Goal: Information Seeking & Learning: Check status

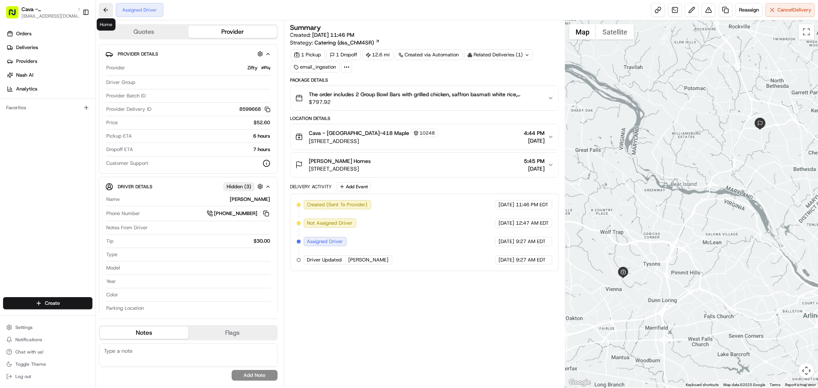
click at [106, 16] on button at bounding box center [106, 10] width 14 height 14
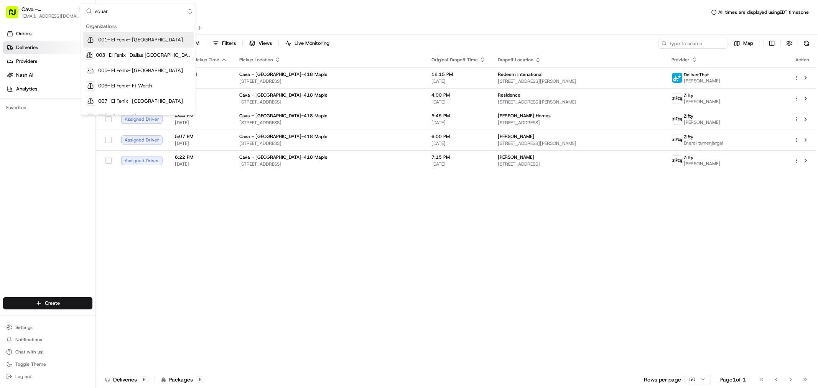
type input "square"
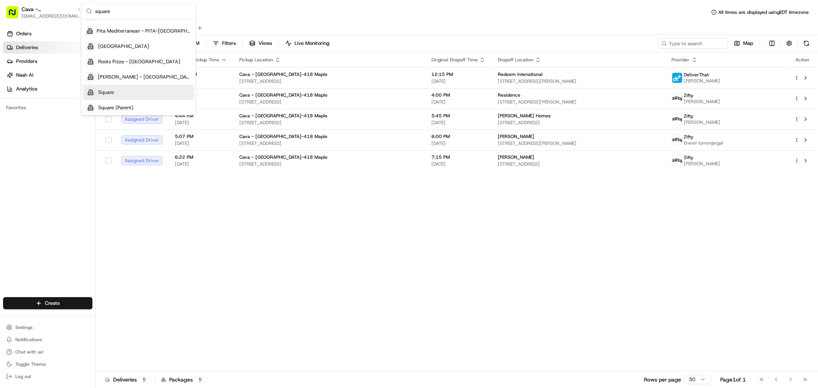
scroll to position [101, 0]
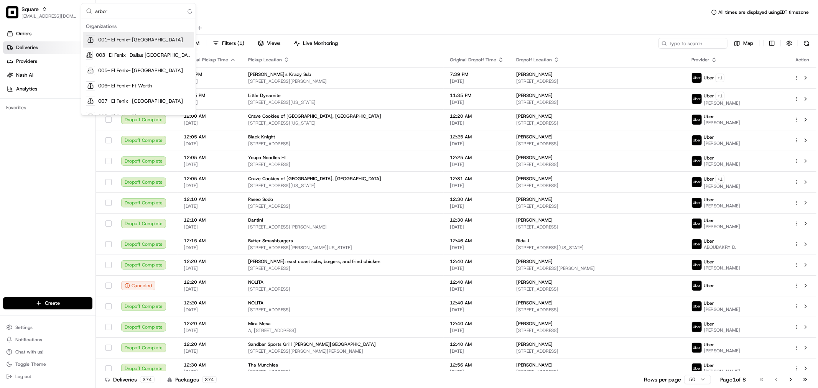
type input "arbore"
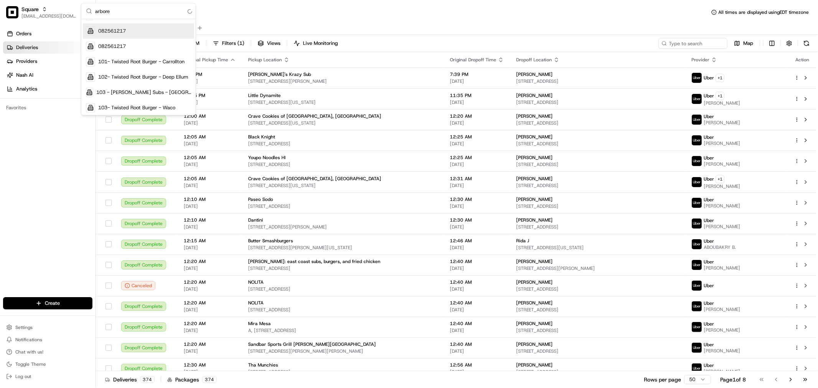
scroll to position [269, 0]
drag, startPoint x: 131, startPoint y: 12, endPoint x: 83, endPoint y: 12, distance: 48.3
click at [83, 12] on div "arbore" at bounding box center [138, 11] width 114 height 16
type input "a"
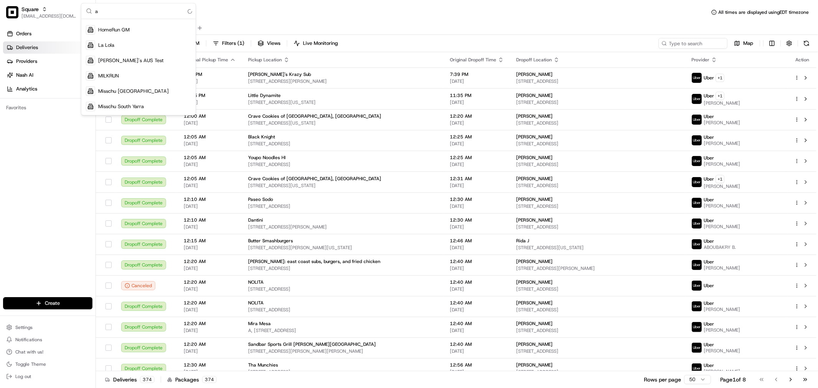
scroll to position [488, 0]
type input "ezcater"
click at [280, 26] on div "All Assigned Flagged" at bounding box center [457, 27] width 722 height 13
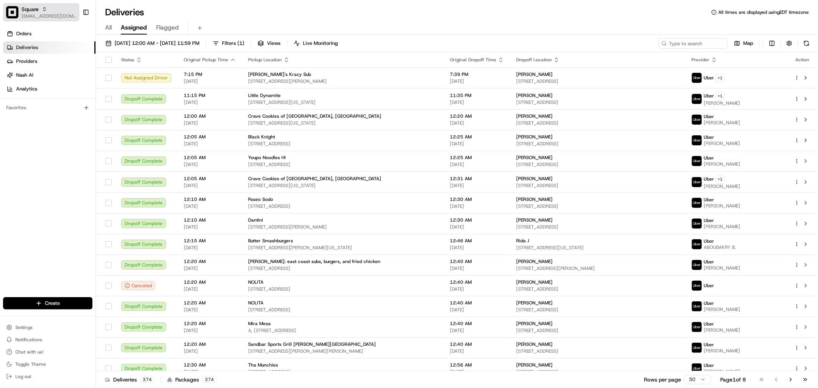
click at [54, 13] on span "[EMAIL_ADDRESS][DOMAIN_NAME]" at bounding box center [48, 16] width 55 height 6
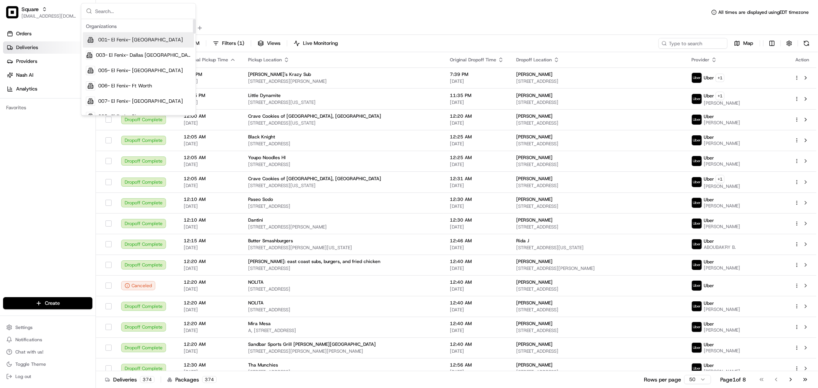
click at [107, 13] on input "text" at bounding box center [143, 10] width 96 height 15
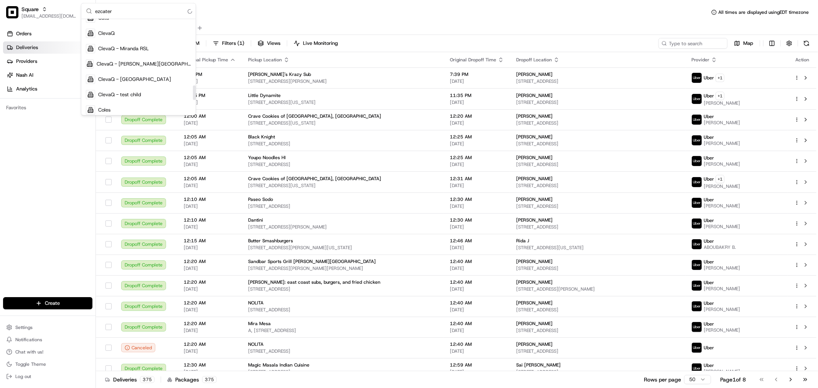
scroll to position [435, 0]
type input "ezcater"
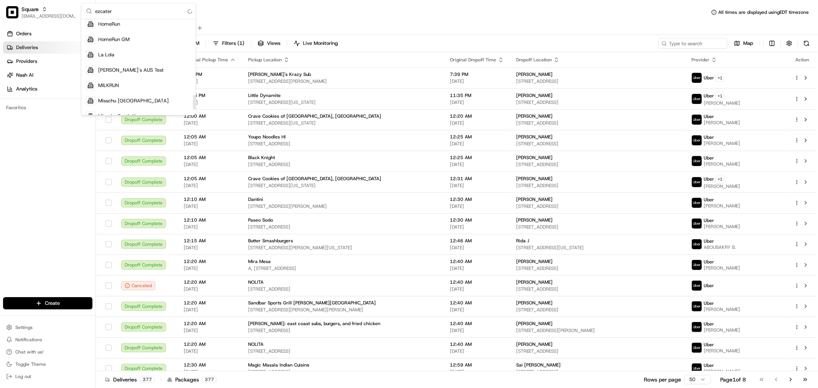
scroll to position [531, 0]
click at [169, 10] on input "ezcater" at bounding box center [143, 10] width 96 height 15
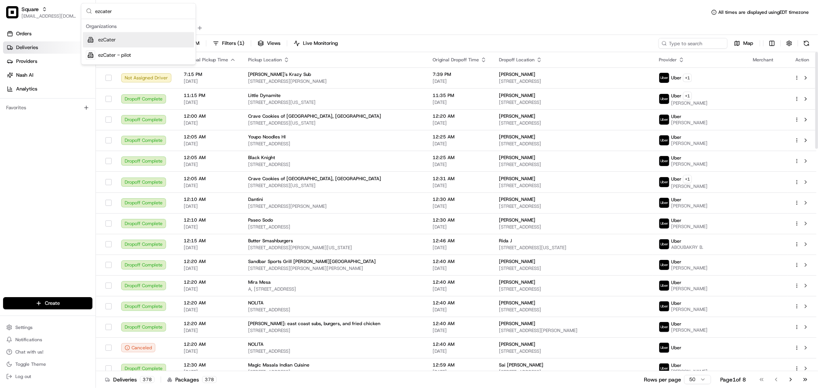
type input "ezcater"
click at [174, 41] on div "ezCater" at bounding box center [138, 39] width 111 height 15
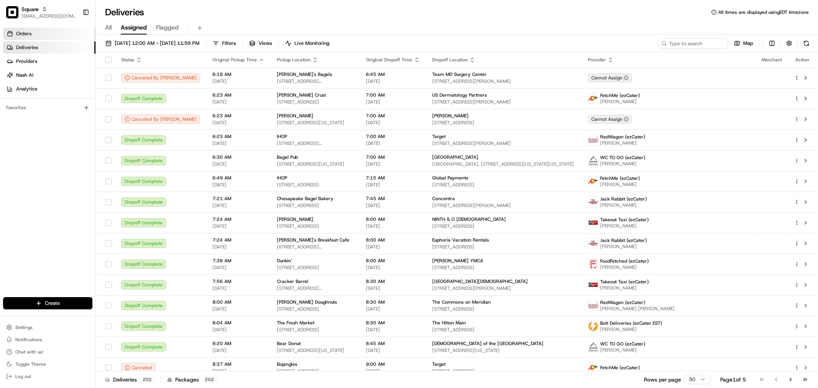
click at [34, 33] on link "Orders" at bounding box center [49, 34] width 92 height 12
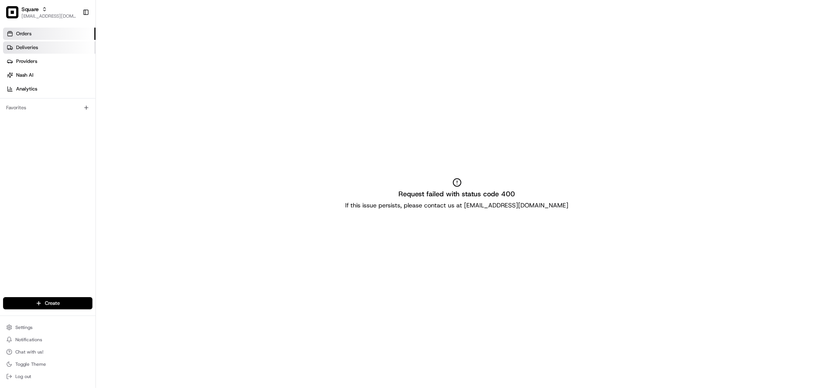
click at [52, 47] on link "Deliveries" at bounding box center [49, 47] width 92 height 12
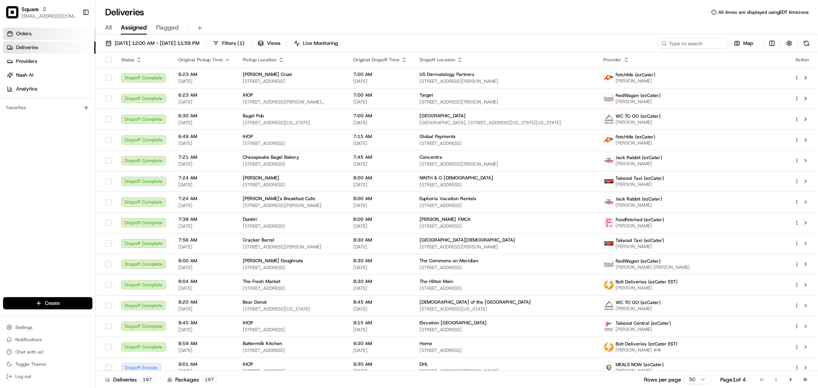
click at [44, 35] on link "Orders" at bounding box center [49, 34] width 92 height 12
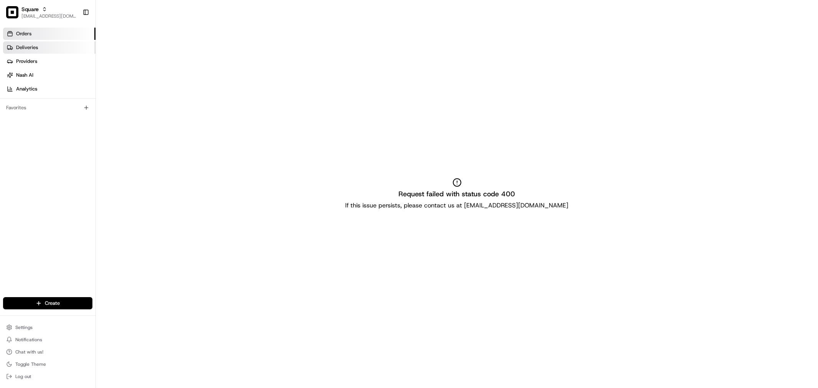
click at [38, 47] on link "Deliveries" at bounding box center [49, 47] width 92 height 12
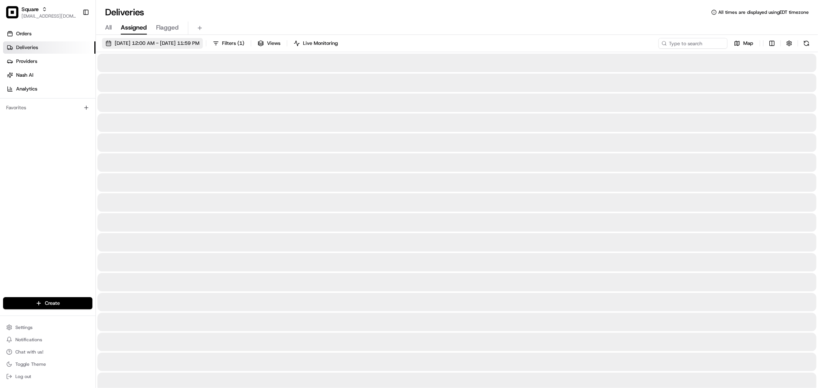
click at [166, 45] on span "[DATE] 12:00 AM - [DATE] 11:59 PM" at bounding box center [157, 43] width 85 height 7
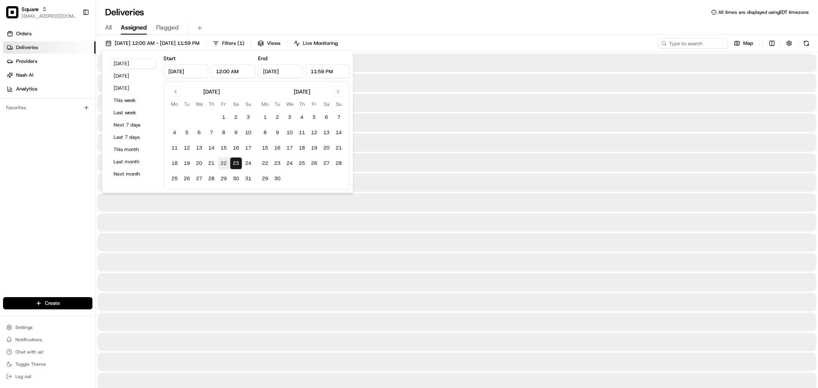
click at [225, 165] on button "22" at bounding box center [224, 163] width 12 height 12
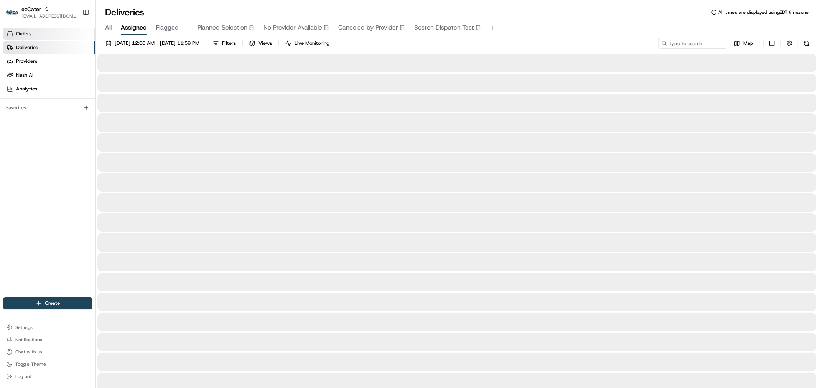
click at [59, 35] on link "Orders" at bounding box center [49, 34] width 92 height 12
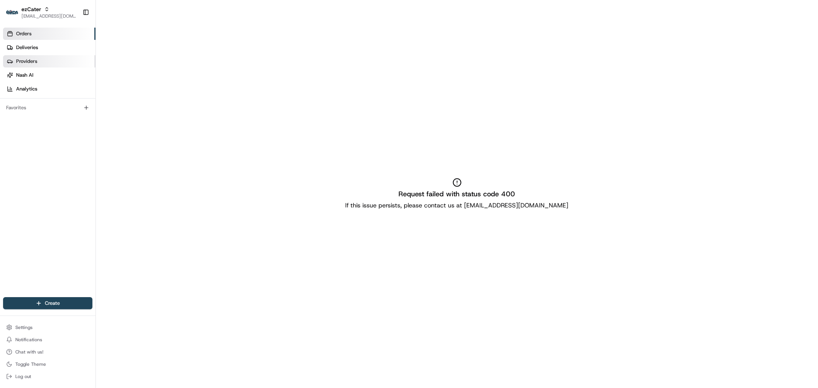
click at [46, 59] on link "Providers" at bounding box center [49, 61] width 92 height 12
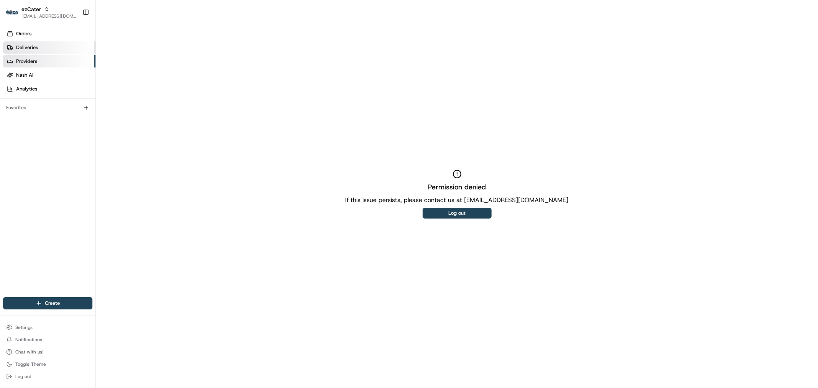
click at [43, 46] on link "Deliveries" at bounding box center [49, 47] width 92 height 12
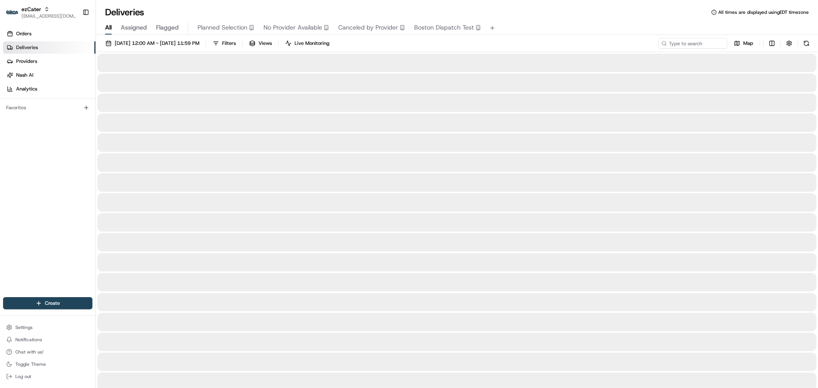
click at [108, 28] on span "All" at bounding box center [108, 27] width 7 height 9
click at [178, 46] on span "08/22/2025 12:00 AM - 08/22/2025 11:59 PM" at bounding box center [157, 43] width 85 height 7
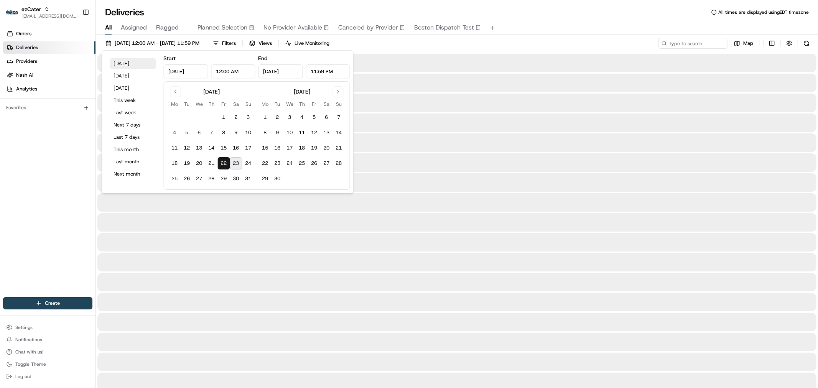
click at [117, 63] on button "Today" at bounding box center [133, 63] width 46 height 11
type input "Aug 23, 2025"
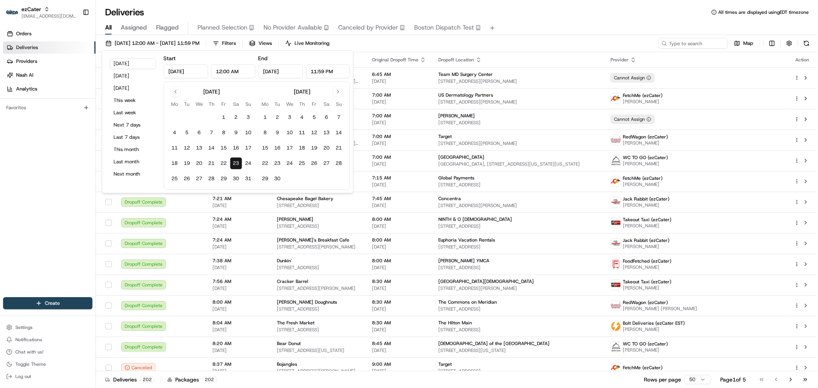
drag, startPoint x: 419, startPoint y: 8, endPoint x: 412, endPoint y: 0, distance: 10.6
click at [419, 8] on div "Deliveries All times are displayed using EDT timezone" at bounding box center [457, 12] width 722 height 12
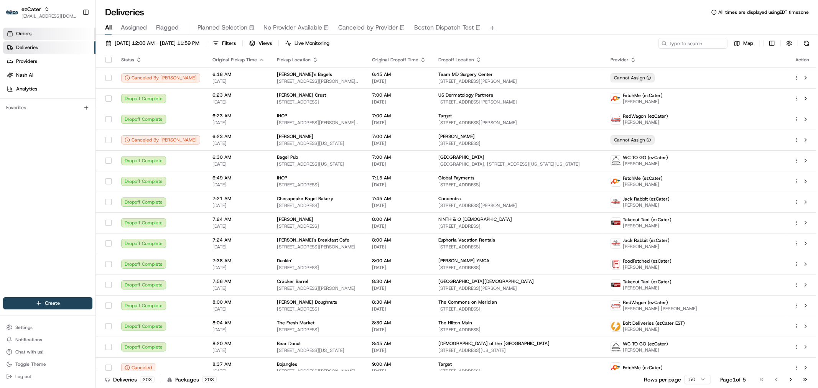
click at [35, 32] on link "Orders" at bounding box center [49, 34] width 92 height 12
